Goal: Task Accomplishment & Management: Manage account settings

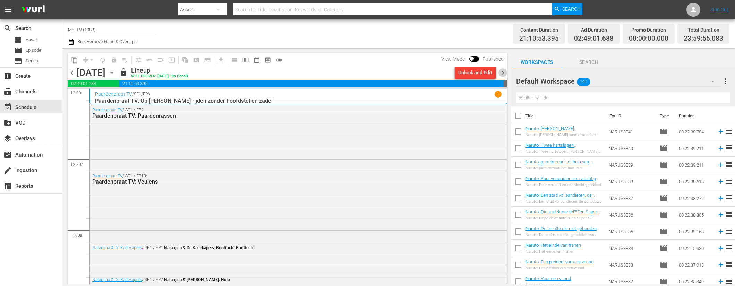
click at [503, 72] on span "chevron_right" at bounding box center [502, 72] width 9 height 9
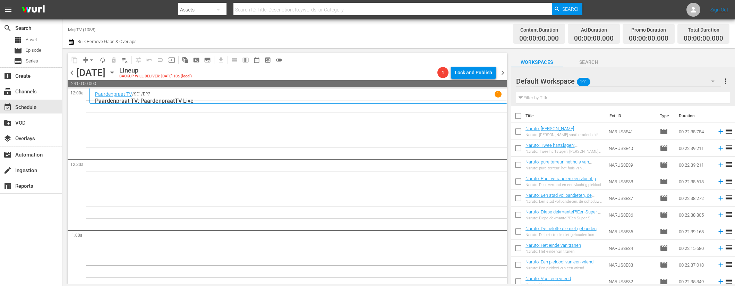
click at [113, 72] on icon "button" at bounding box center [111, 73] width 3 height 2
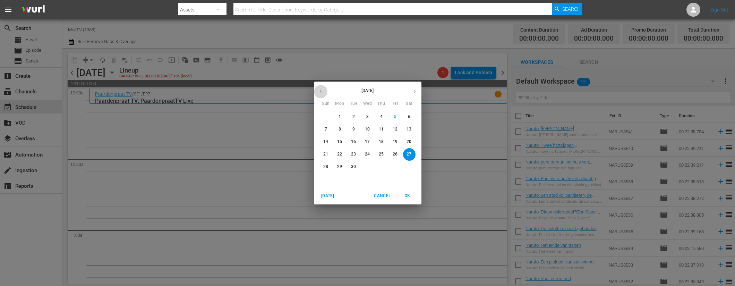
click at [321, 92] on icon "button" at bounding box center [320, 91] width 5 height 5
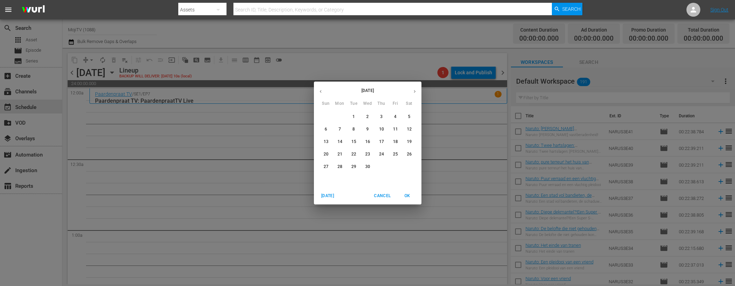
click at [321, 92] on icon "button" at bounding box center [320, 91] width 5 height 5
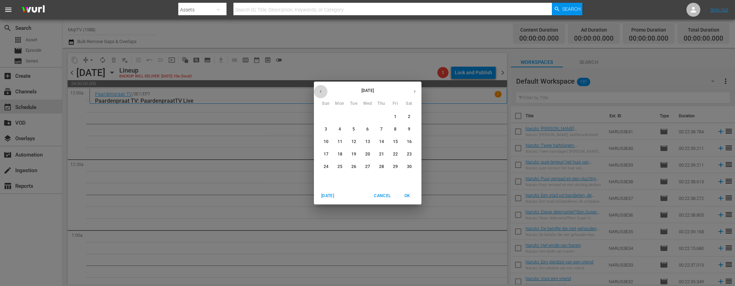
click at [321, 92] on icon "button" at bounding box center [320, 91] width 5 height 5
click at [399, 154] on span "27" at bounding box center [395, 154] width 12 height 6
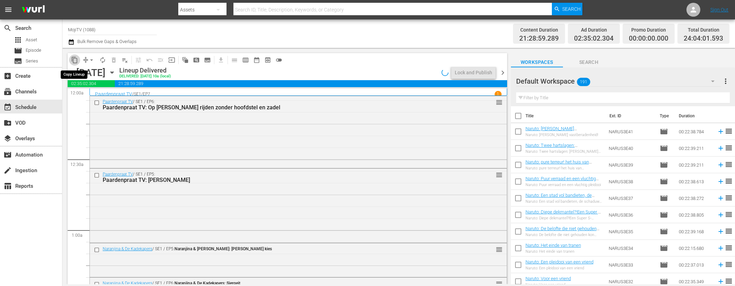
click at [76, 59] on span "content_copy" at bounding box center [74, 60] width 7 height 7
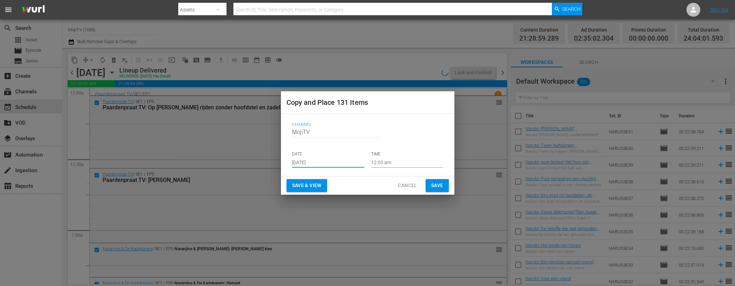
click at [331, 161] on input "[DATE]" at bounding box center [328, 162] width 72 height 10
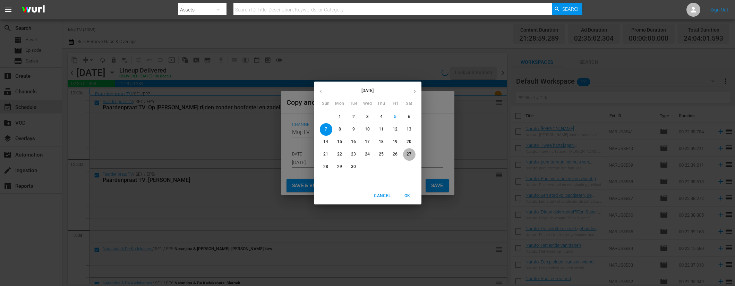
click at [405, 152] on span "27" at bounding box center [409, 154] width 12 height 6
type input "[DATE]"
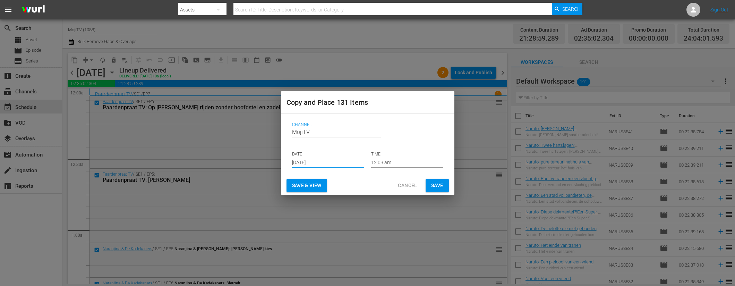
click at [319, 183] on span "Save & View" at bounding box center [306, 185] width 29 height 9
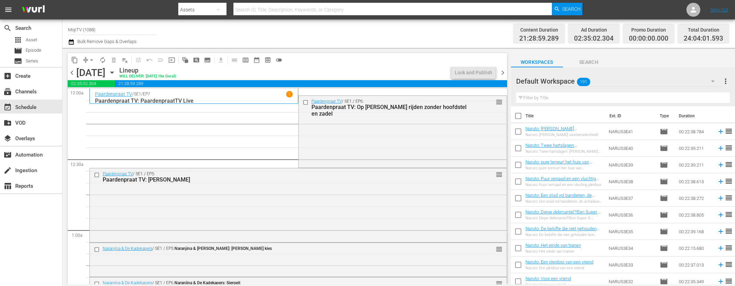
click at [88, 62] on span "arrow_drop_down" at bounding box center [91, 60] width 7 height 7
click at [102, 95] on li "Align to End of Previous Day" at bounding box center [91, 96] width 73 height 11
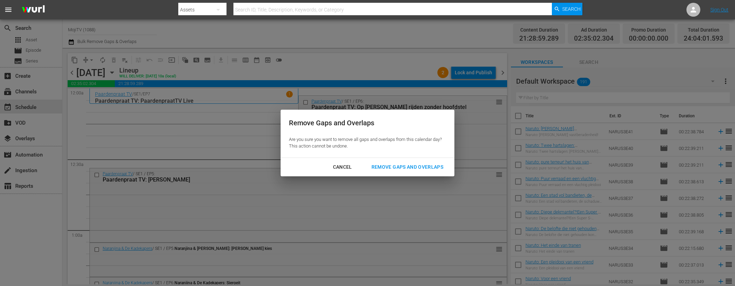
click at [424, 168] on div "Remove Gaps and Overlaps" at bounding box center [407, 167] width 83 height 9
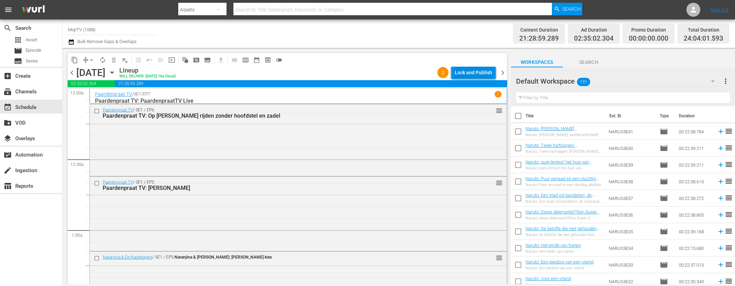
click at [475, 74] on div "Lock and Publish" at bounding box center [473, 72] width 37 height 12
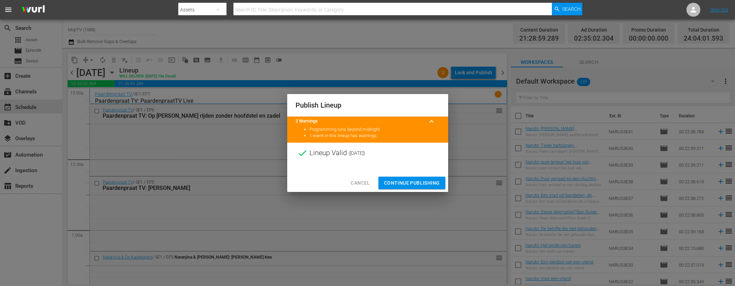
click at [400, 182] on span "Continue Publishing" at bounding box center [412, 183] width 56 height 9
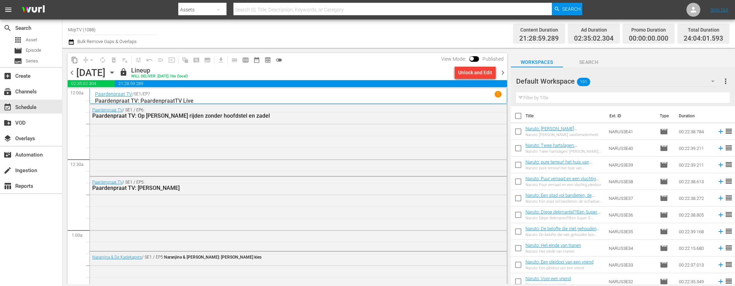
click at [503, 74] on span "chevron_right" at bounding box center [502, 72] width 9 height 9
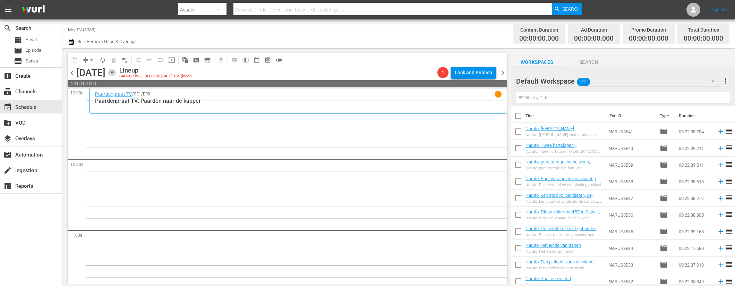
click at [116, 74] on icon "button" at bounding box center [112, 73] width 8 height 8
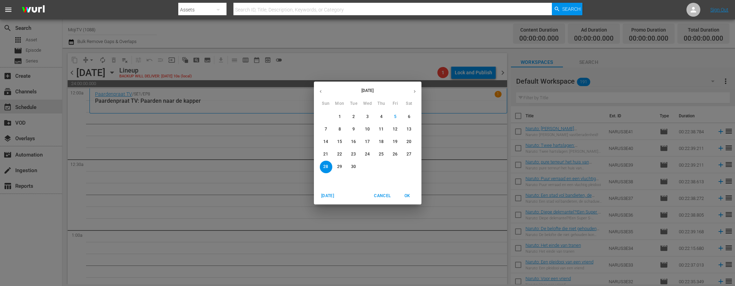
click at [323, 92] on button "button" at bounding box center [321, 92] width 14 height 14
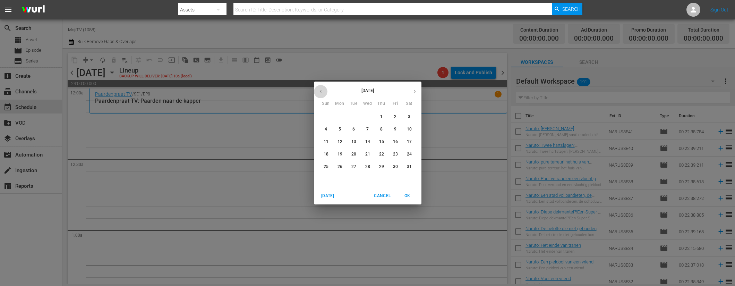
click at [323, 92] on button "button" at bounding box center [321, 92] width 14 height 14
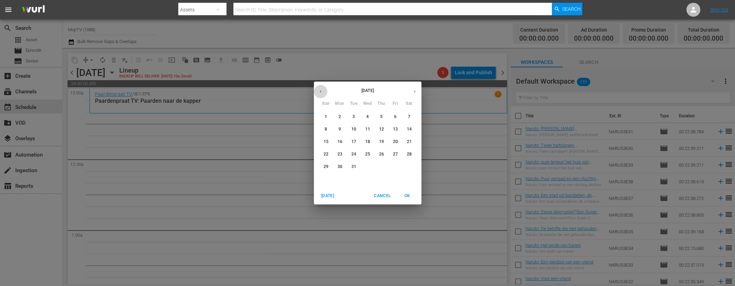
click at [323, 92] on button "button" at bounding box center [321, 92] width 14 height 14
click at [408, 152] on p "28" at bounding box center [409, 154] width 5 height 6
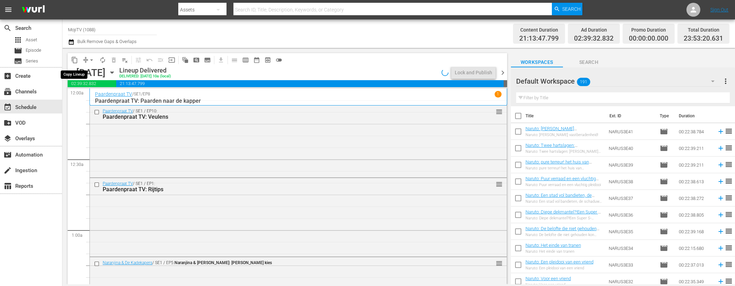
click at [76, 61] on span "content_copy" at bounding box center [74, 60] width 7 height 7
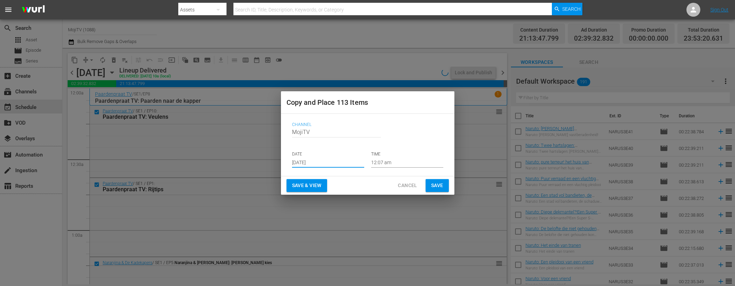
click at [340, 164] on input "[DATE]" at bounding box center [328, 162] width 72 height 10
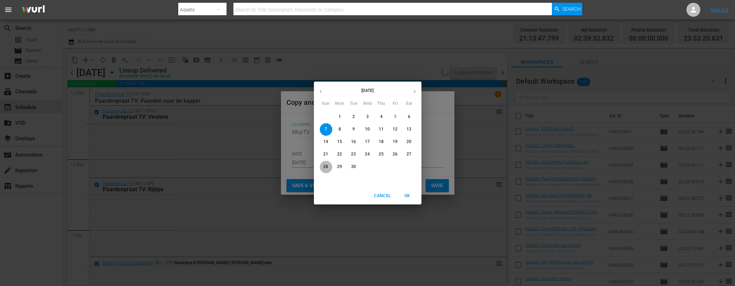
click at [327, 165] on p "28" at bounding box center [325, 167] width 5 height 6
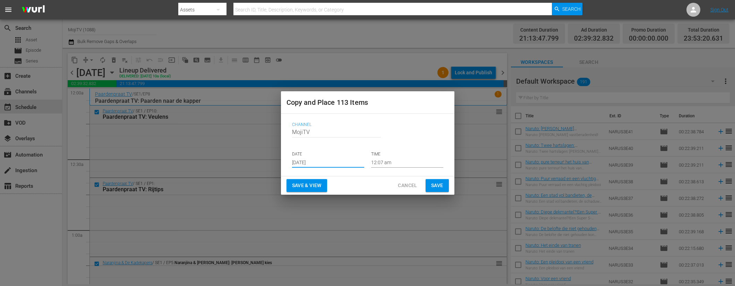
type input "[DATE]"
click at [320, 187] on span "Save & View" at bounding box center [306, 185] width 29 height 9
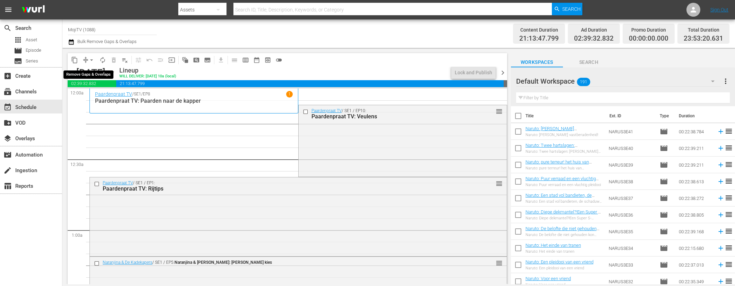
click at [89, 59] on span "arrow_drop_down" at bounding box center [91, 60] width 7 height 7
click at [99, 95] on li "Align to End of Previous Day" at bounding box center [91, 96] width 73 height 11
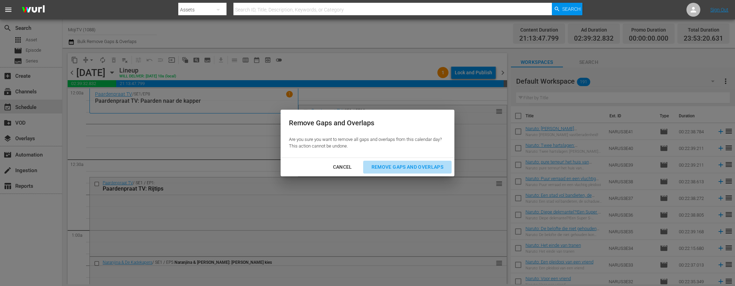
click at [422, 167] on div "Remove Gaps and Overlaps" at bounding box center [407, 167] width 83 height 9
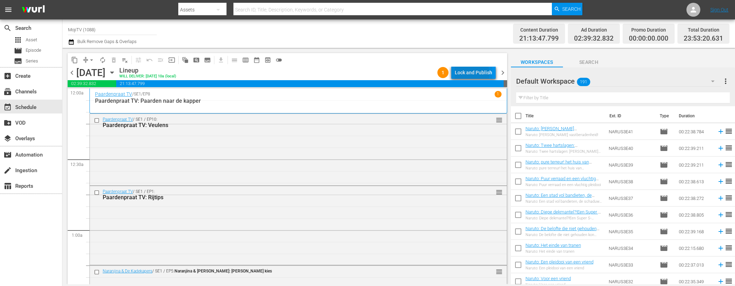
click at [466, 74] on div "Lock and Publish" at bounding box center [473, 72] width 37 height 12
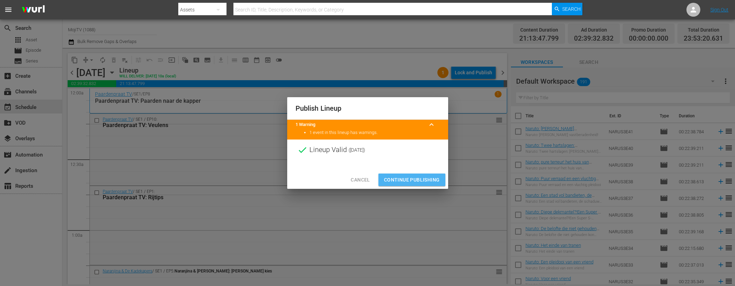
click at [404, 174] on button "Continue Publishing" at bounding box center [411, 179] width 67 height 13
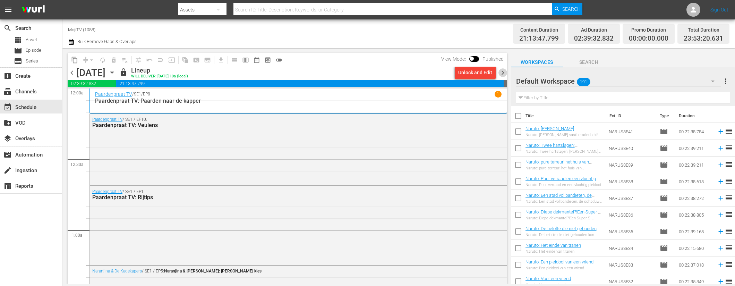
click at [504, 69] on span "chevron_right" at bounding box center [502, 72] width 9 height 9
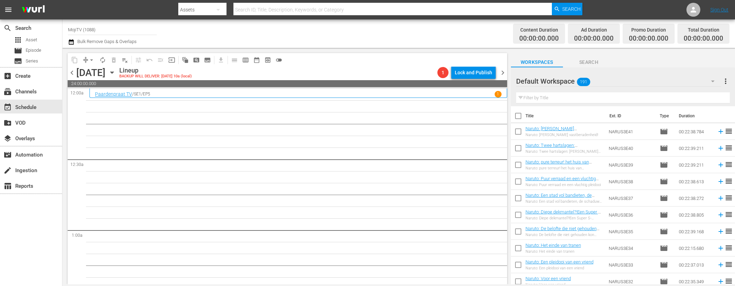
click at [116, 70] on icon "button" at bounding box center [112, 73] width 8 height 8
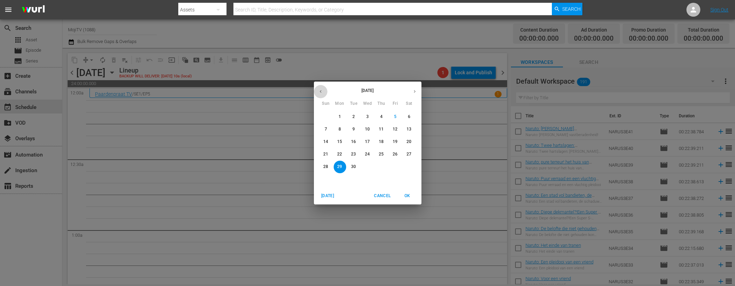
click at [321, 90] on icon "button" at bounding box center [320, 91] width 5 height 5
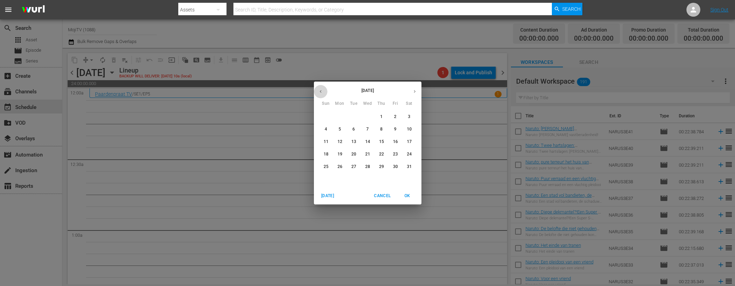
click at [321, 90] on icon "button" at bounding box center [320, 91] width 5 height 5
click at [321, 89] on icon "button" at bounding box center [320, 91] width 5 height 5
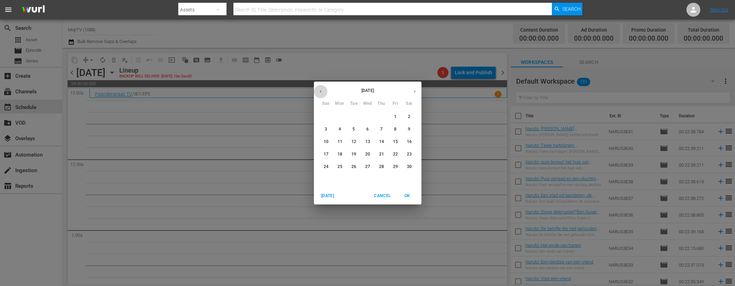
click at [321, 89] on icon "button" at bounding box center [320, 91] width 5 height 5
click at [325, 166] on p "29" at bounding box center [325, 167] width 5 height 6
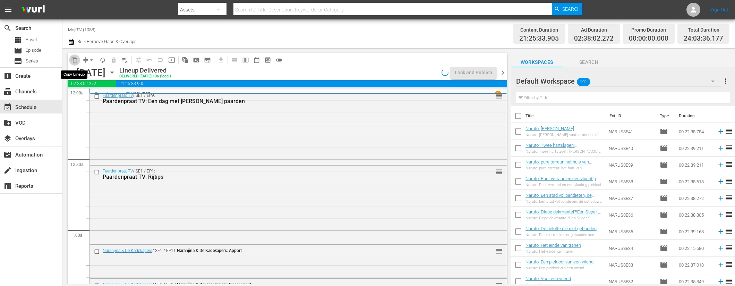
click at [74, 59] on span "content_copy" at bounding box center [74, 60] width 7 height 7
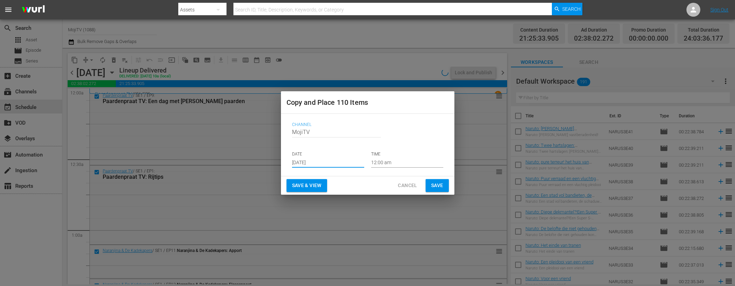
click at [335, 159] on input "[DATE]" at bounding box center [328, 162] width 72 height 10
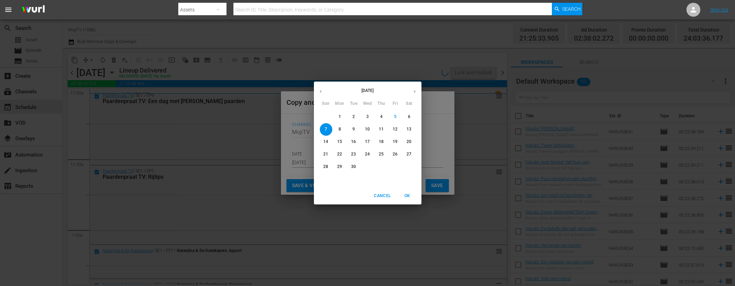
click at [340, 166] on p "29" at bounding box center [339, 167] width 5 height 6
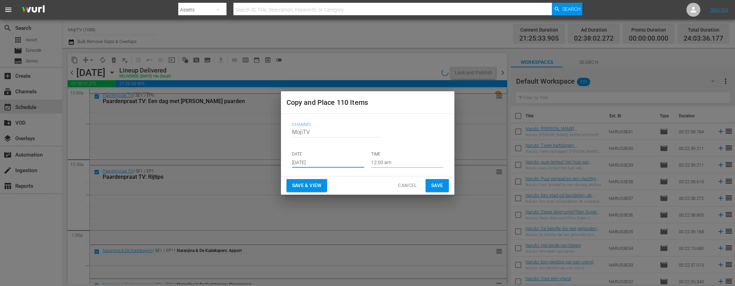
type input "[DATE]"
click at [321, 182] on span "Save & View" at bounding box center [306, 185] width 29 height 9
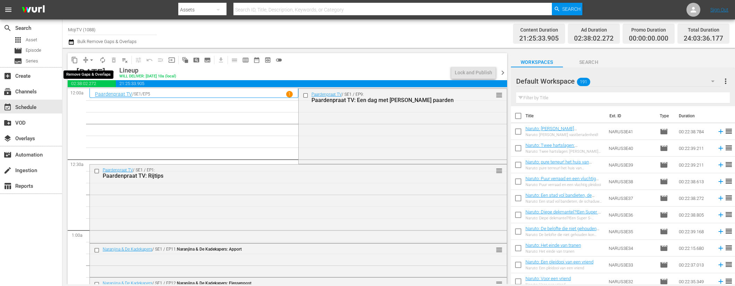
click at [91, 58] on span "arrow_drop_down" at bounding box center [91, 60] width 7 height 7
click at [112, 97] on li "Align to End of Previous Day" at bounding box center [91, 96] width 73 height 11
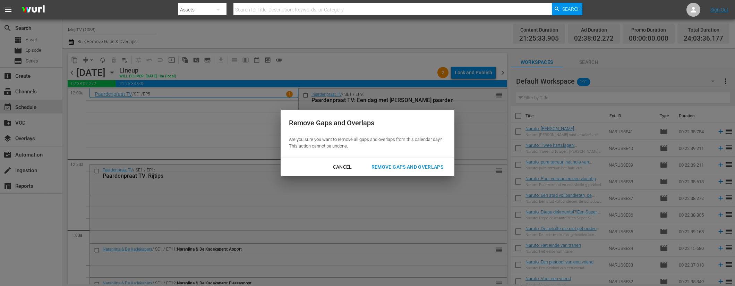
click at [411, 166] on div "Remove Gaps and Overlaps" at bounding box center [407, 167] width 83 height 9
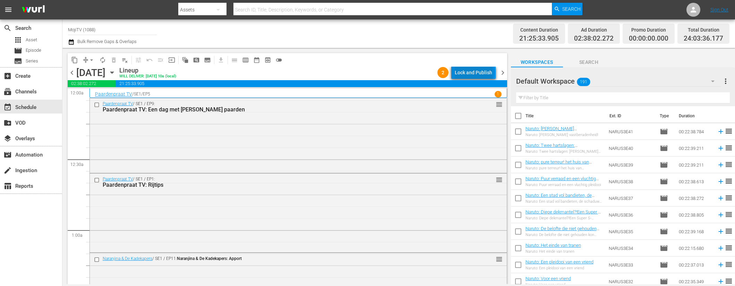
click at [476, 72] on div "Lock and Publish" at bounding box center [473, 72] width 37 height 12
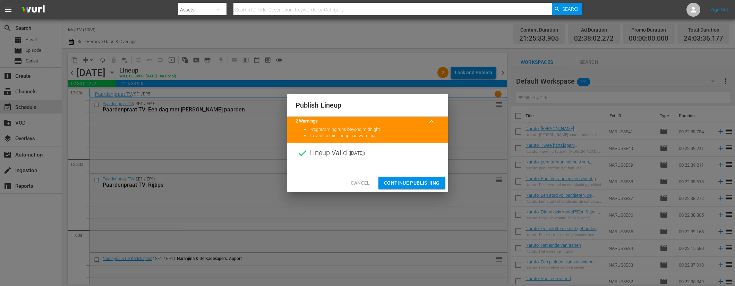
click at [401, 181] on span "Continue Publishing" at bounding box center [412, 183] width 56 height 9
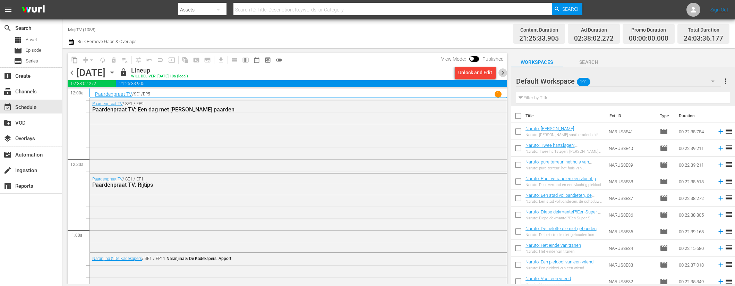
click at [505, 72] on span "chevron_right" at bounding box center [502, 72] width 9 height 9
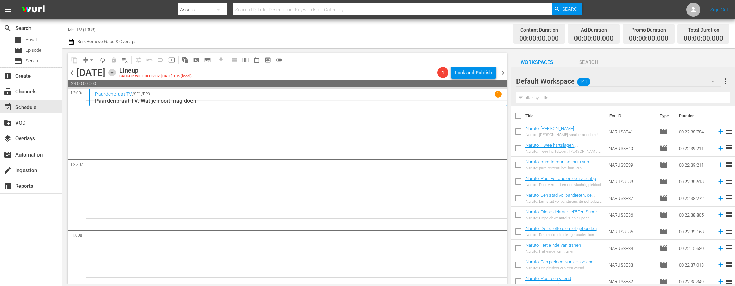
click at [116, 71] on icon "button" at bounding box center [112, 73] width 8 height 8
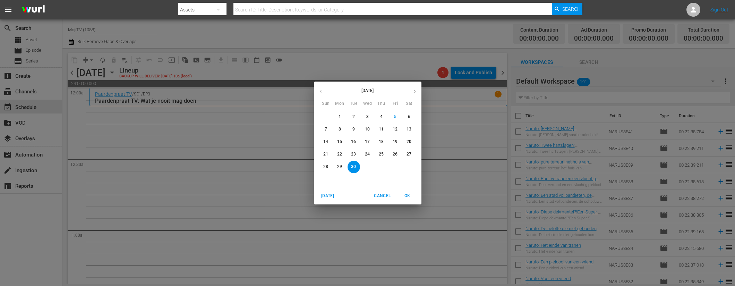
click at [322, 90] on icon "button" at bounding box center [320, 91] width 5 height 5
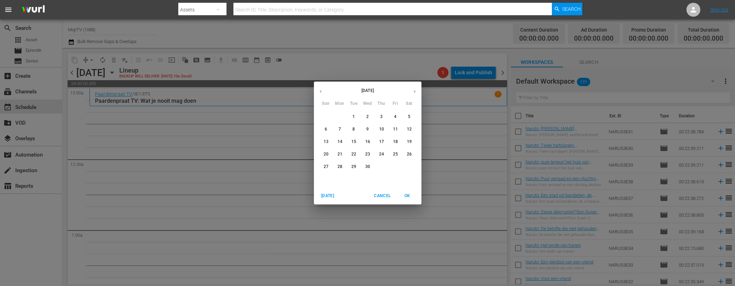
click at [322, 90] on icon "button" at bounding box center [320, 91] width 5 height 5
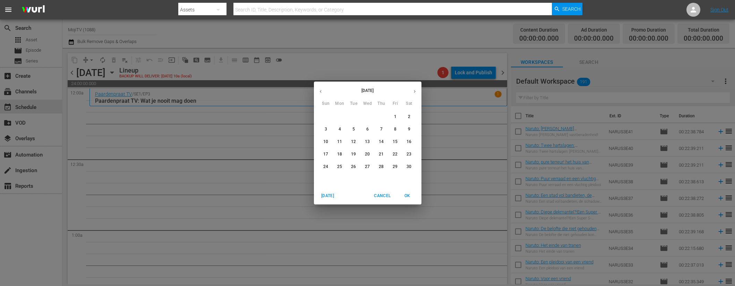
click at [322, 90] on icon "button" at bounding box center [320, 91] width 5 height 5
click at [338, 166] on p "30" at bounding box center [339, 167] width 5 height 6
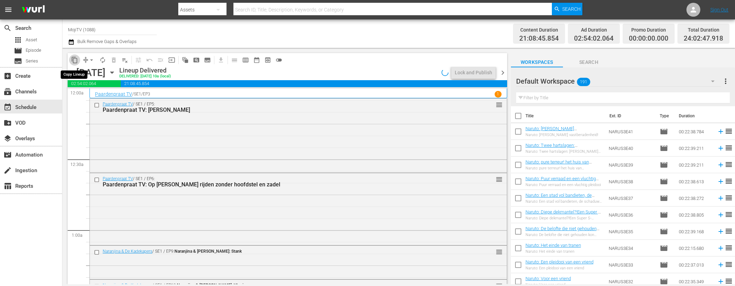
click at [76, 60] on span "content_copy" at bounding box center [74, 60] width 7 height 7
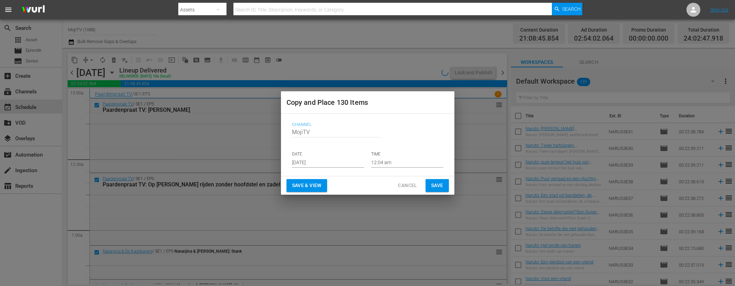
click at [326, 159] on input "[DATE]" at bounding box center [328, 162] width 72 height 10
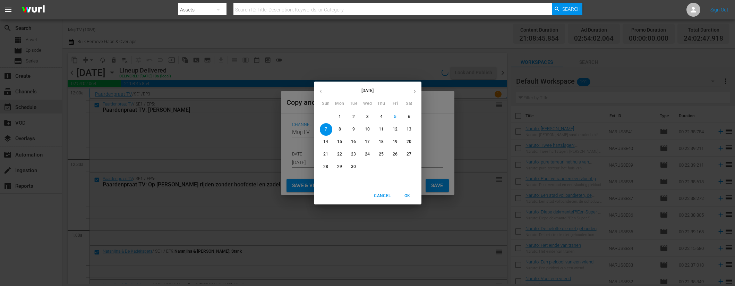
click at [350, 166] on span "30" at bounding box center [354, 167] width 12 height 6
type input "Sep 30th 2025"
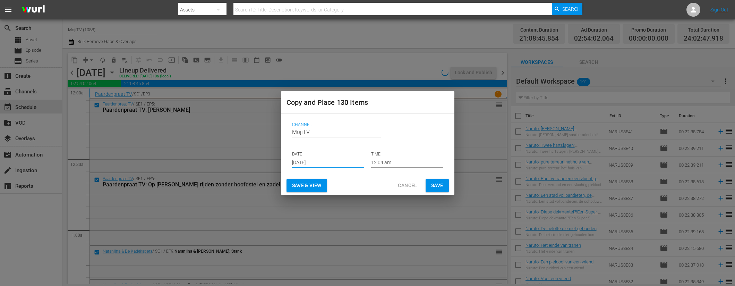
click at [317, 186] on span "Save & View" at bounding box center [306, 185] width 29 height 9
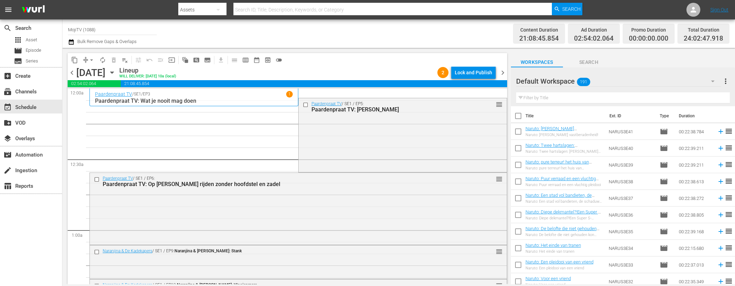
click at [89, 60] on span "arrow_drop_down" at bounding box center [91, 60] width 7 height 7
click at [90, 59] on span "arrow_drop_down" at bounding box center [91, 60] width 7 height 7
click at [91, 98] on li "Align to End of Previous Day" at bounding box center [91, 96] width 73 height 11
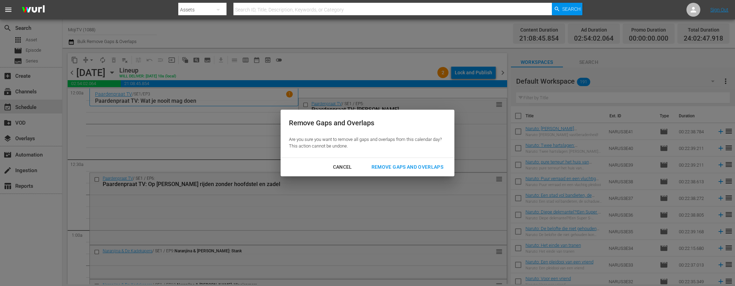
click at [445, 165] on div "Remove Gaps and Overlaps" at bounding box center [407, 167] width 83 height 9
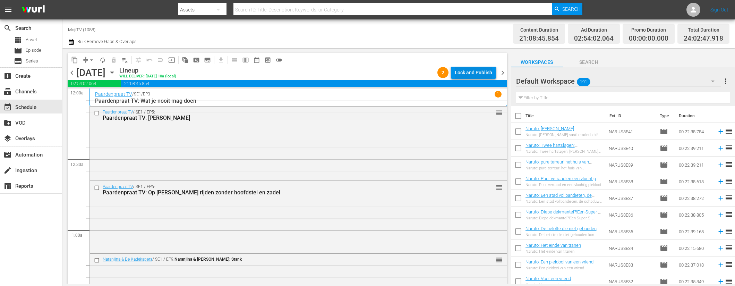
click at [463, 76] on div "Lock and Publish" at bounding box center [473, 72] width 37 height 12
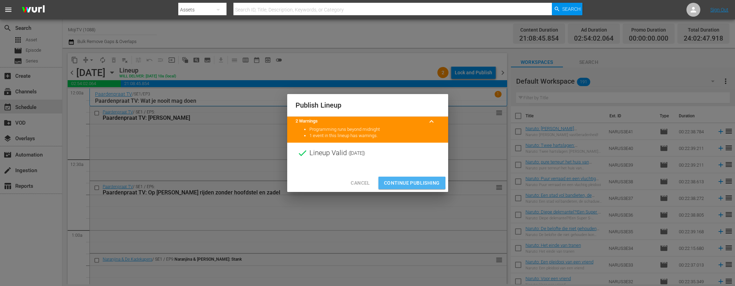
click at [392, 183] on span "Continue Publishing" at bounding box center [412, 183] width 56 height 9
